Goal: Task Accomplishment & Management: Complete application form

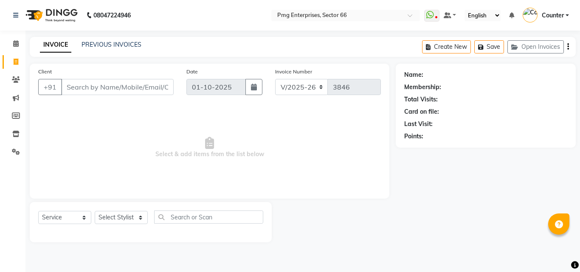
select select "889"
select select "service"
click at [110, 215] on select "Select Stylist [PERSON_NAME] Counter [PERSON_NAME] [PERSON_NAME] [PERSON_NAME] …" at bounding box center [121, 217] width 53 height 13
select select "14602"
click at [95, 211] on select "Select Stylist [PERSON_NAME] Counter [PERSON_NAME] [PERSON_NAME] [PERSON_NAME] …" at bounding box center [121, 217] width 53 height 13
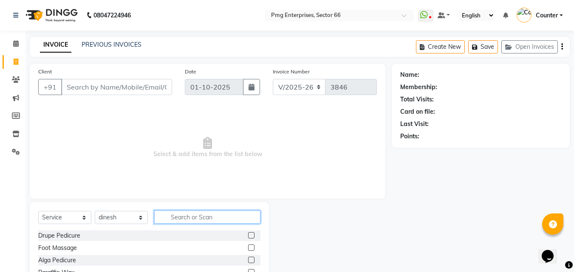
click at [192, 220] on input "text" at bounding box center [207, 217] width 106 height 13
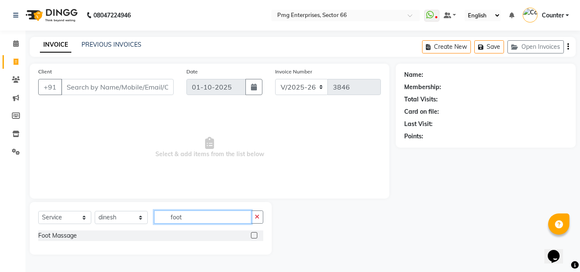
type input "foot"
click at [77, 234] on div "Foot Massage" at bounding box center [150, 236] width 225 height 11
click at [65, 235] on div "Foot Massage" at bounding box center [57, 235] width 39 height 9
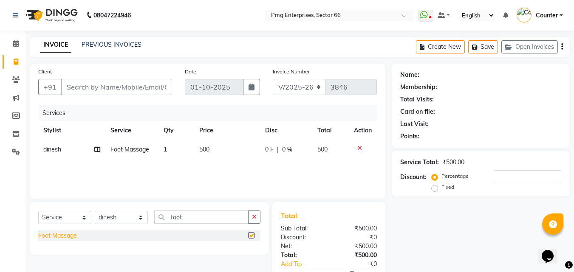
checkbox input "false"
click at [83, 85] on input "Client" at bounding box center [116, 87] width 111 height 16
type input "8"
type input "0"
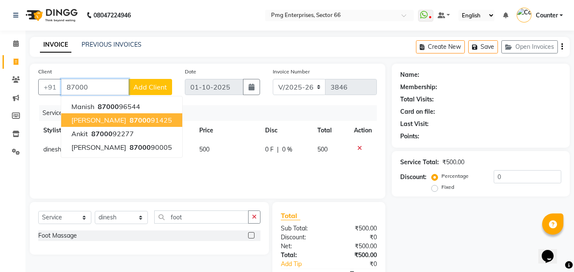
click at [119, 121] on button "[PERSON_NAME] 87000 91425" at bounding box center [121, 120] width 121 height 14
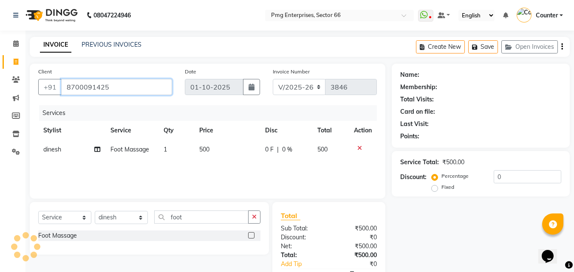
type input "8700091425"
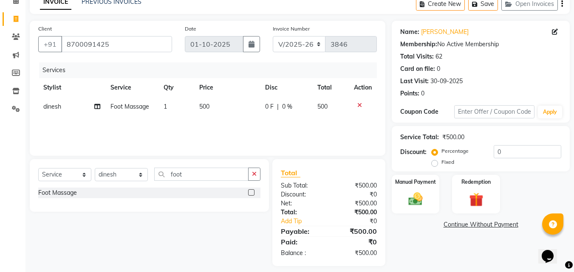
scroll to position [50, 0]
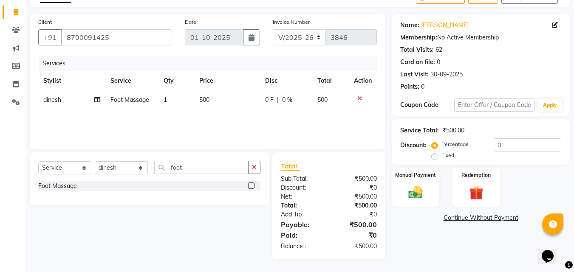
click at [299, 214] on link "Add Tip" at bounding box center [305, 214] width 63 height 9
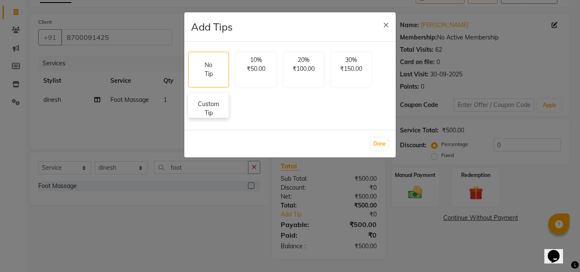
click at [208, 102] on p "Custom Tip" at bounding box center [209, 109] width 30 height 18
select select "14602"
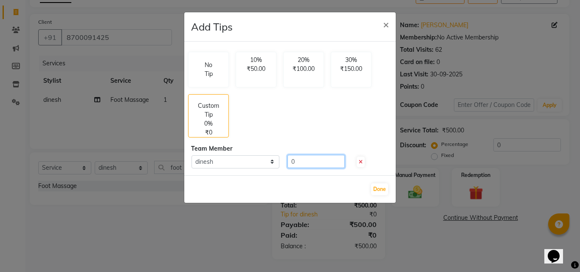
click at [310, 162] on input "0" at bounding box center [316, 161] width 57 height 13
type input "5"
type input "30"
click at [375, 189] on button "Done" at bounding box center [379, 189] width 17 height 12
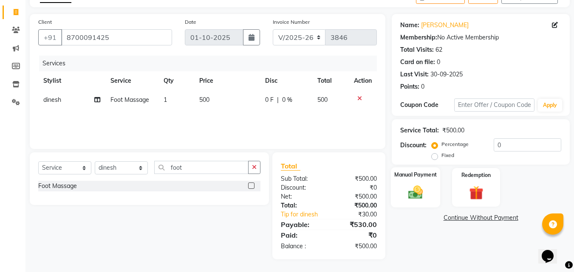
click at [422, 195] on img at bounding box center [416, 192] width 24 height 17
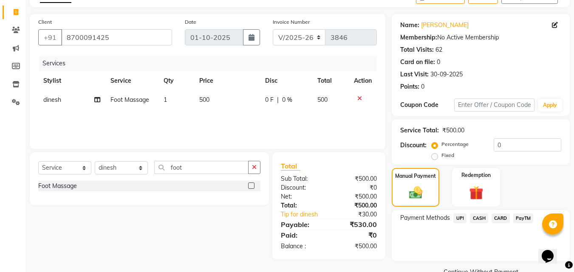
click at [459, 217] on span "UPI" at bounding box center [459, 219] width 13 height 10
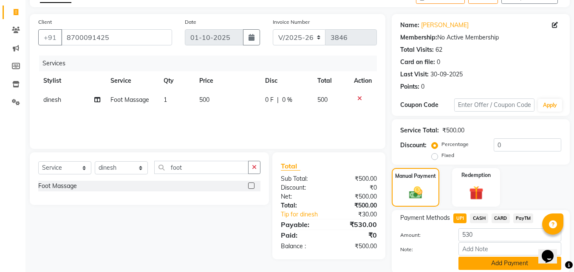
click at [508, 262] on button "Add Payment" at bounding box center [509, 263] width 103 height 13
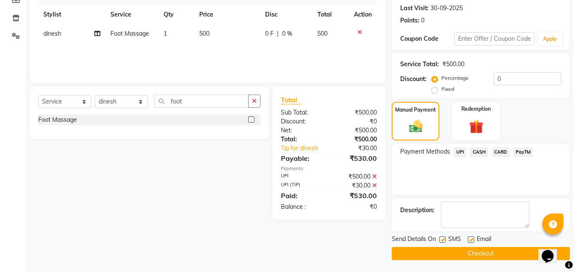
scroll to position [117, 0]
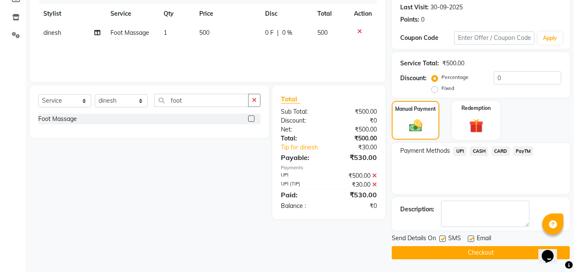
click at [487, 251] on button "Checkout" at bounding box center [481, 252] width 178 height 13
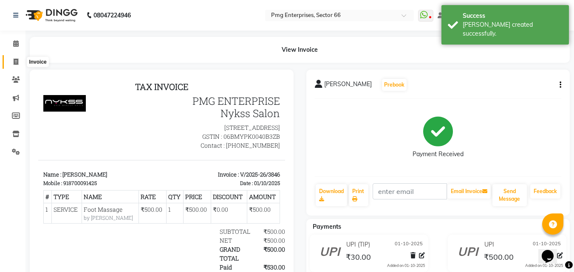
click at [15, 59] on icon at bounding box center [16, 62] width 5 height 6
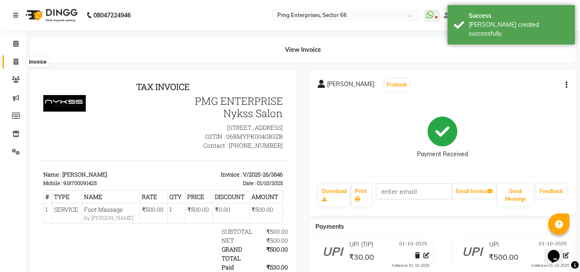
select select "service"
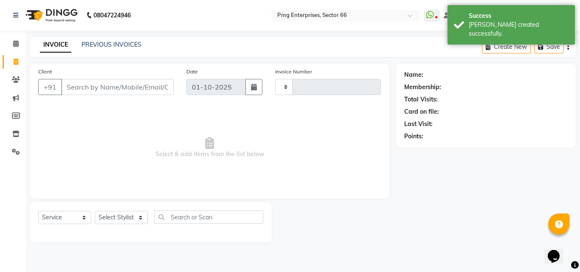
type input "3847"
select select "889"
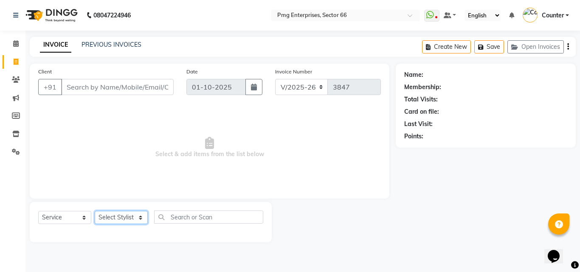
click at [117, 218] on select "Select Stylist [PERSON_NAME] Counter [PERSON_NAME] [PERSON_NAME] [PERSON_NAME] …" at bounding box center [121, 217] width 53 height 13
select select "78814"
click at [95, 211] on select "Select Stylist [PERSON_NAME] Counter [PERSON_NAME] [PERSON_NAME] [PERSON_NAME] …" at bounding box center [121, 217] width 53 height 13
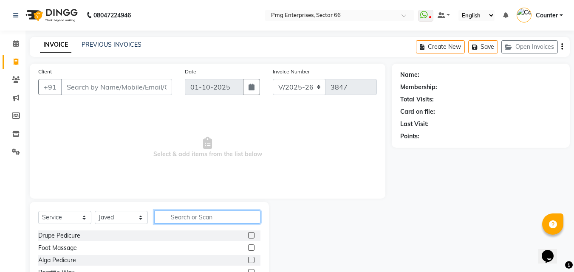
click at [177, 218] on input "text" at bounding box center [207, 217] width 106 height 13
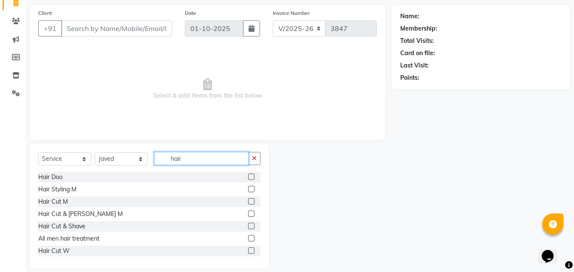
scroll to position [68, 0]
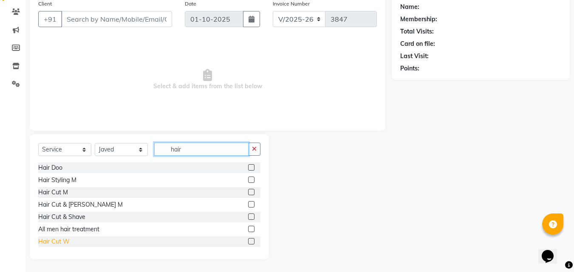
type input "hair"
click at [64, 240] on div "Hair Cut W" at bounding box center [53, 241] width 31 height 9
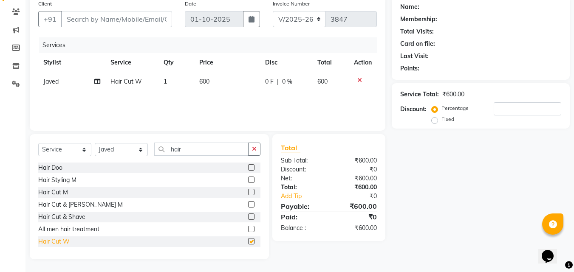
checkbox input "false"
click at [110, 146] on select "Select Stylist [PERSON_NAME] Counter [PERSON_NAME] [PERSON_NAME] [PERSON_NAME] …" at bounding box center [121, 149] width 53 height 13
select select "20825"
click at [95, 143] on select "Select Stylist [PERSON_NAME] Counter [PERSON_NAME] [PERSON_NAME] [PERSON_NAME] …" at bounding box center [121, 149] width 53 height 13
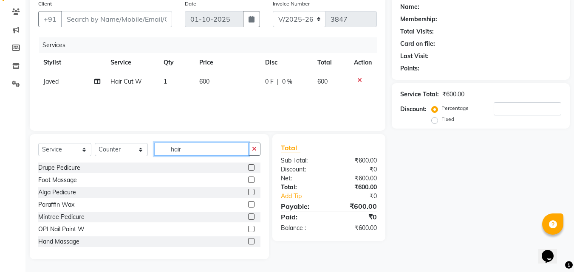
click at [191, 148] on input "hair" at bounding box center [201, 149] width 94 height 13
type input "h"
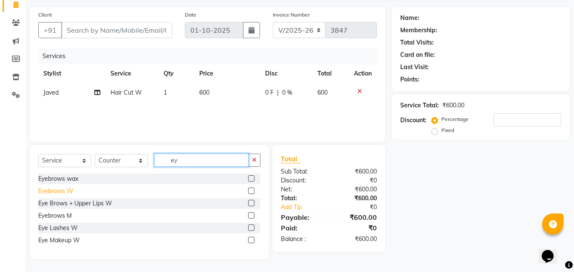
type input "ey"
click at [66, 190] on div "Eyebrows W" at bounding box center [55, 191] width 35 height 9
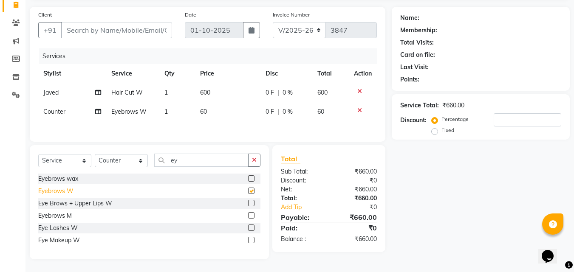
checkbox input "false"
click at [133, 37] on input "Client" at bounding box center [116, 30] width 111 height 16
click at [132, 31] on input "Client" at bounding box center [116, 30] width 111 height 16
type input "8"
type input "0"
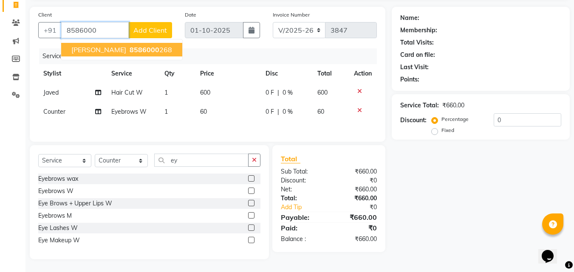
click at [128, 50] on ngb-highlight "8586000 268" at bounding box center [150, 49] width 44 height 8
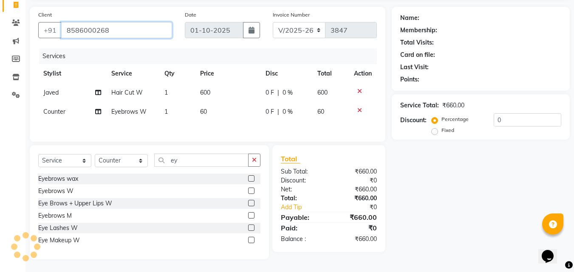
type input "8586000268"
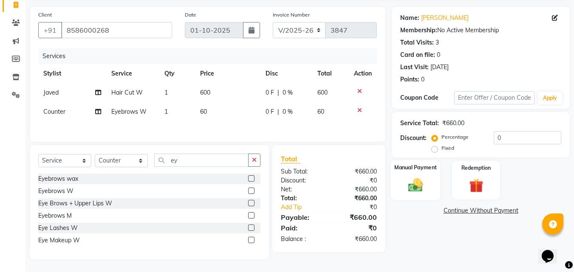
click at [422, 189] on img at bounding box center [416, 185] width 24 height 17
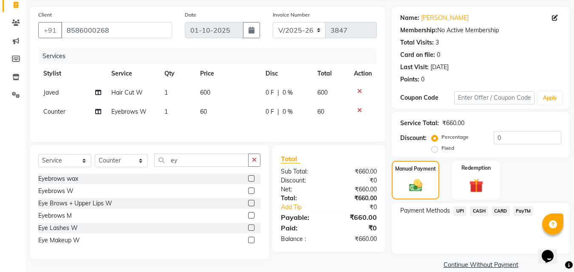
click at [462, 211] on span "UPI" at bounding box center [459, 211] width 13 height 10
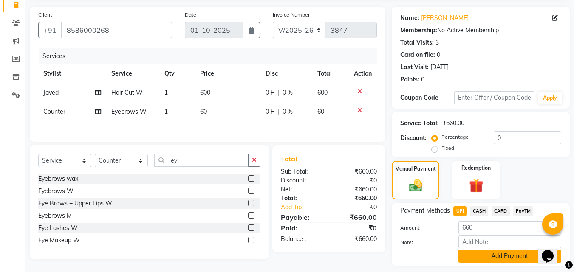
click at [497, 258] on button "Add Payment" at bounding box center [509, 256] width 103 height 13
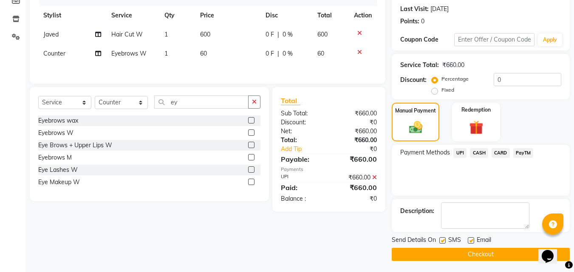
scroll to position [117, 0]
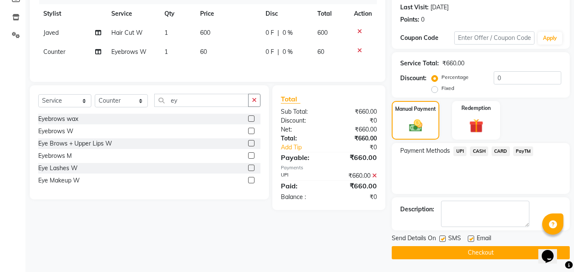
click at [500, 253] on button "Checkout" at bounding box center [481, 252] width 178 height 13
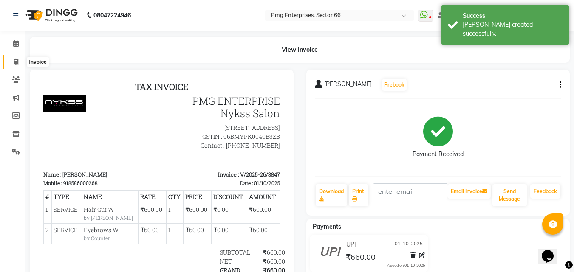
click at [15, 60] on icon at bounding box center [16, 62] width 5 height 6
select select "service"
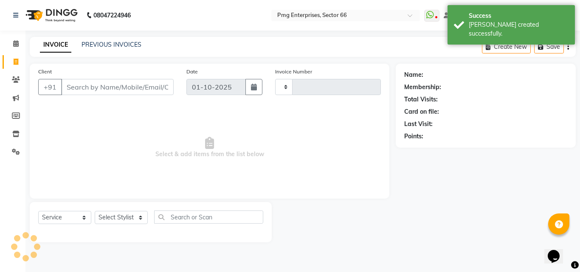
type input "3848"
select select "889"
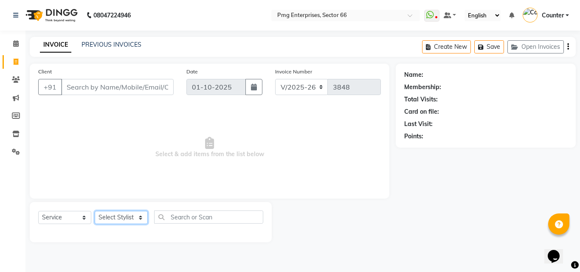
click at [120, 215] on select "Select Stylist [PERSON_NAME] Counter [PERSON_NAME] [PERSON_NAME] [PERSON_NAME] …" at bounding box center [121, 217] width 53 height 13
select select "67091"
click at [95, 211] on select "Select Stylist [PERSON_NAME] Counter [PERSON_NAME] [PERSON_NAME] [PERSON_NAME] …" at bounding box center [121, 217] width 53 height 13
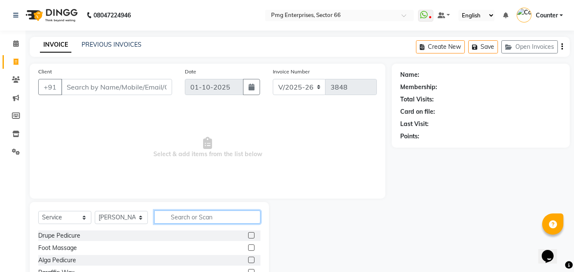
click at [183, 221] on input "text" at bounding box center [207, 217] width 106 height 13
type input "al"
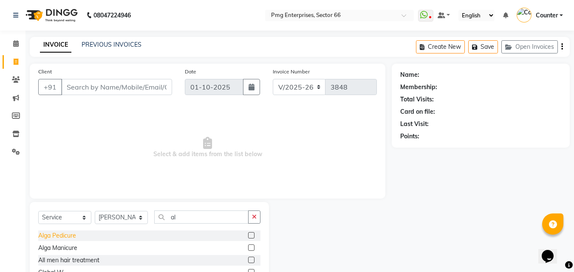
click at [64, 237] on div "Alga Pedicure" at bounding box center [57, 235] width 38 height 9
checkbox input "false"
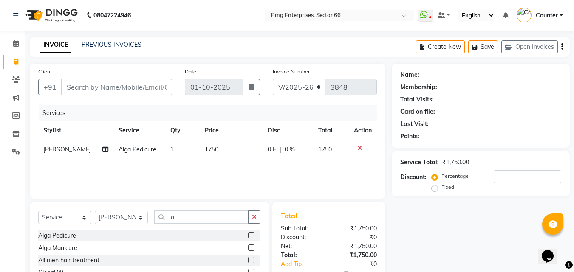
click at [237, 145] on td "1750" at bounding box center [231, 149] width 63 height 19
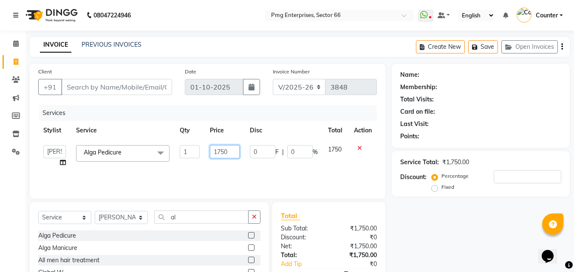
click at [230, 148] on input "1750" at bounding box center [224, 151] width 29 height 13
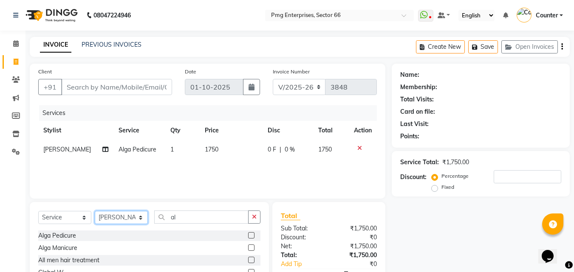
click at [124, 215] on select "Select Stylist [PERSON_NAME] Counter [PERSON_NAME] [PERSON_NAME] [PERSON_NAME] …" at bounding box center [121, 217] width 53 height 13
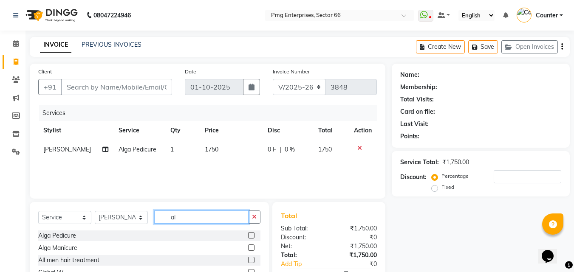
click at [186, 217] on input "al" at bounding box center [201, 217] width 94 height 13
type input "a"
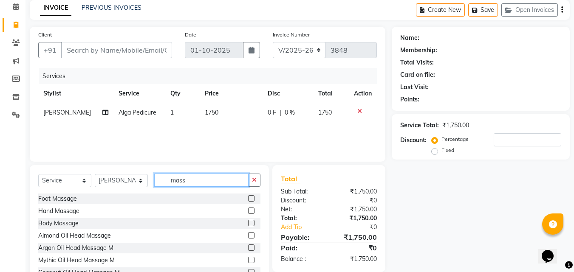
scroll to position [51, 0]
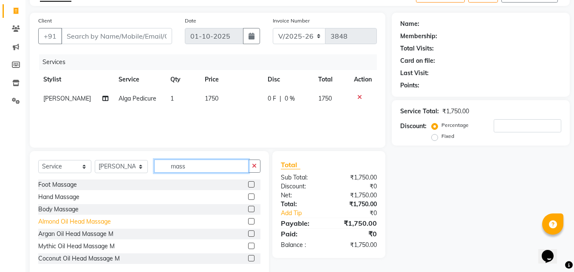
type input "mass"
click at [102, 222] on div "Almond Oil Head Massage" at bounding box center [74, 221] width 73 height 9
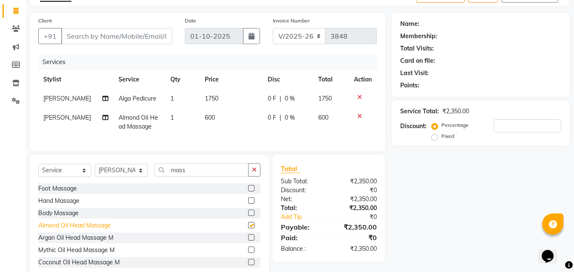
checkbox input "false"
click at [347, 172] on div "Total" at bounding box center [329, 169] width 96 height 10
click at [143, 34] on input "Client" at bounding box center [116, 36] width 111 height 16
type input "9"
type input "0"
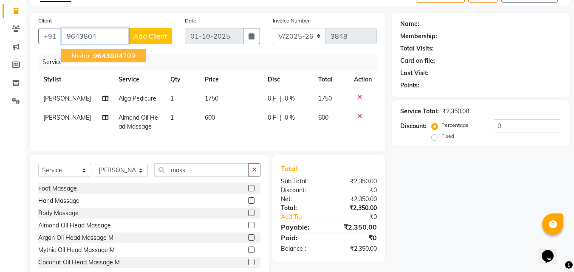
click at [111, 58] on span "9643804" at bounding box center [108, 55] width 30 height 8
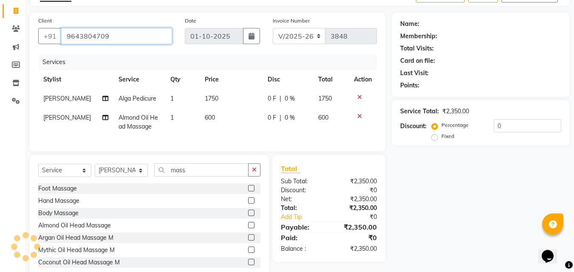
type input "9643804709"
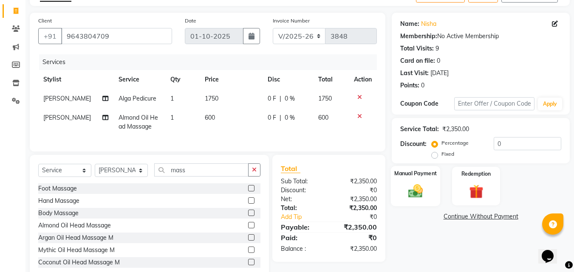
click at [415, 191] on img at bounding box center [416, 191] width 24 height 17
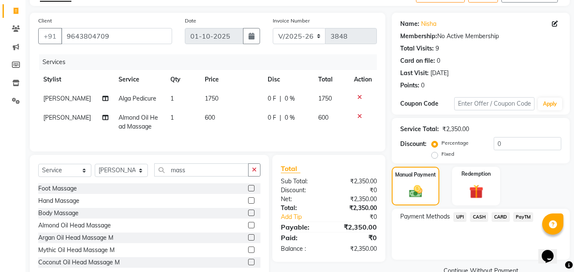
click at [502, 216] on span "CARD" at bounding box center [500, 217] width 18 height 10
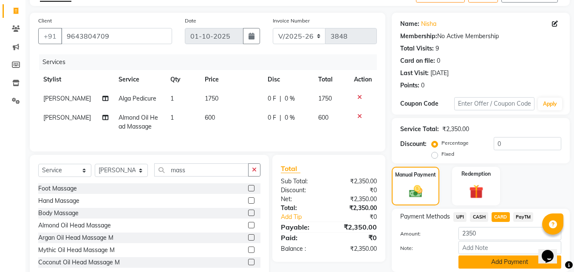
click at [509, 261] on button "Add Payment" at bounding box center [509, 262] width 103 height 13
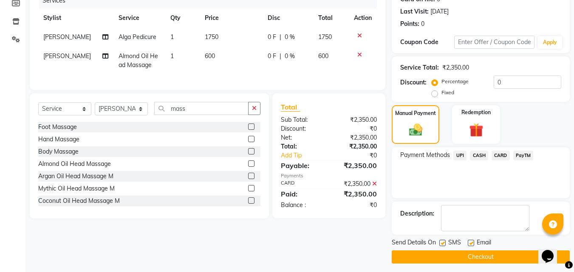
scroll to position [117, 0]
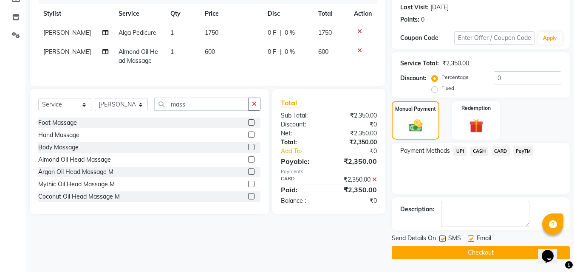
click at [519, 248] on button "Checkout" at bounding box center [481, 252] width 178 height 13
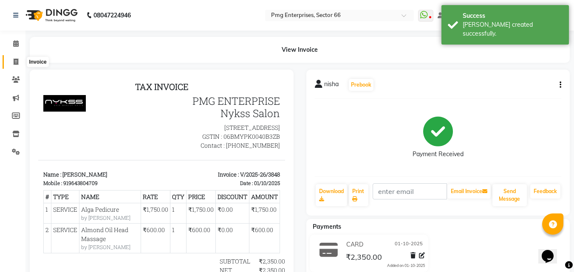
click at [16, 62] on icon at bounding box center [16, 62] width 5 height 6
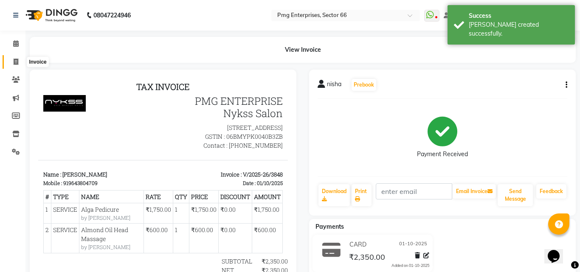
select select "service"
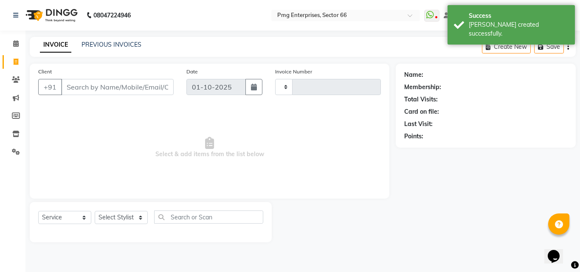
type input "3849"
select select "889"
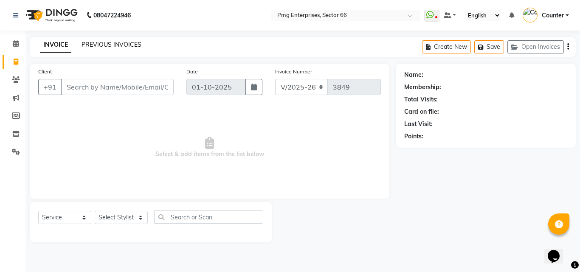
click at [118, 41] on link "PREVIOUS INVOICES" at bounding box center [112, 45] width 60 height 8
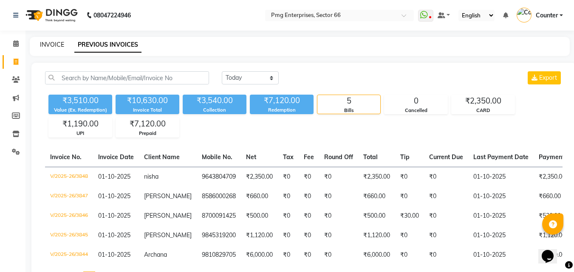
click at [53, 45] on link "INVOICE" at bounding box center [52, 45] width 24 height 8
select select "service"
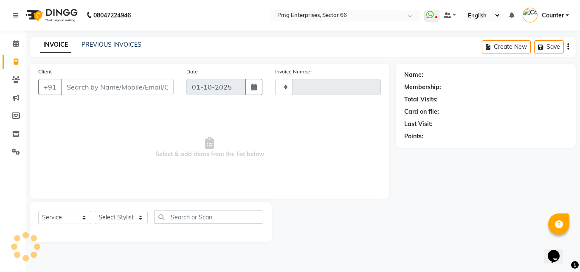
type input "3849"
select select "889"
